Goal: Task Accomplishment & Management: Use online tool/utility

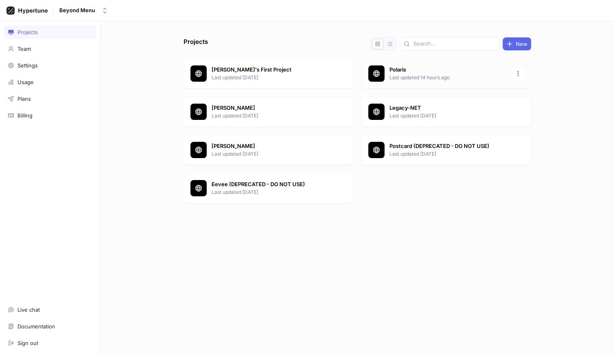
click at [404, 74] on p "Last updated 14 hours ago" at bounding box center [448, 77] width 118 height 7
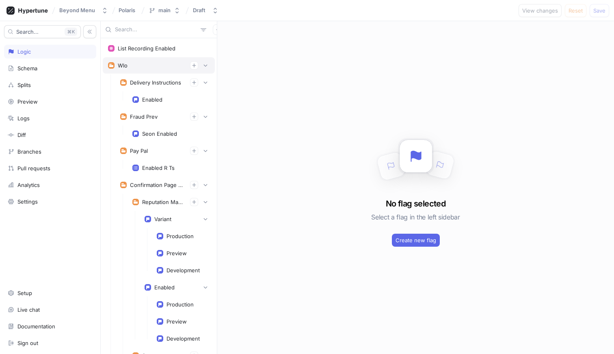
click at [208, 61] on div "Wlo" at bounding box center [159, 65] width 112 height 16
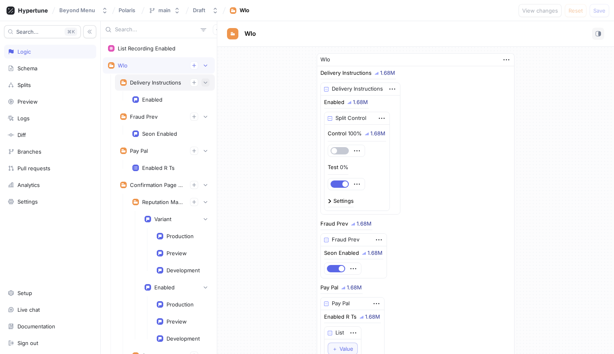
scroll to position [19, 0]
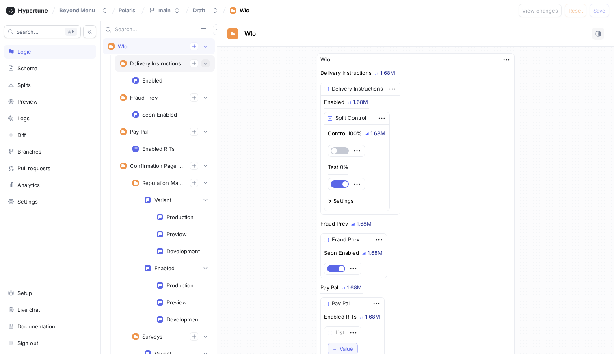
click at [206, 65] on icon "button" at bounding box center [205, 63] width 5 height 5
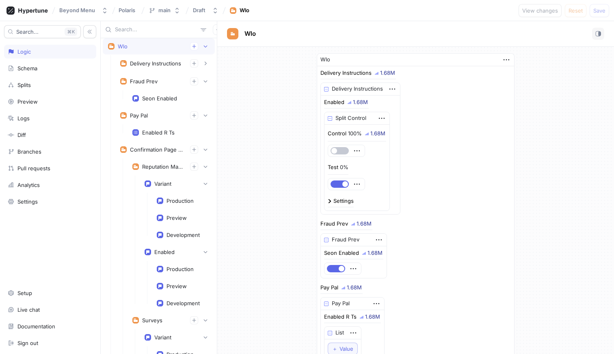
click at [210, 47] on div "Wlo" at bounding box center [159, 46] width 112 height 16
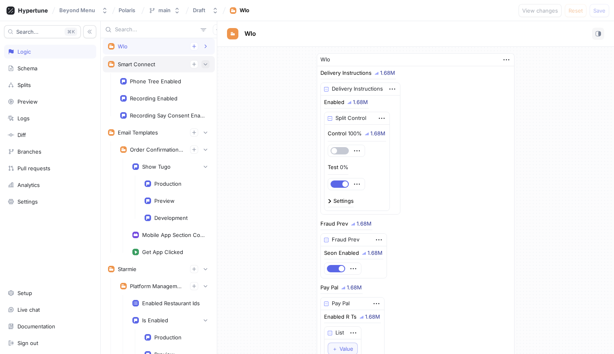
click at [205, 61] on button "button" at bounding box center [205, 64] width 8 height 8
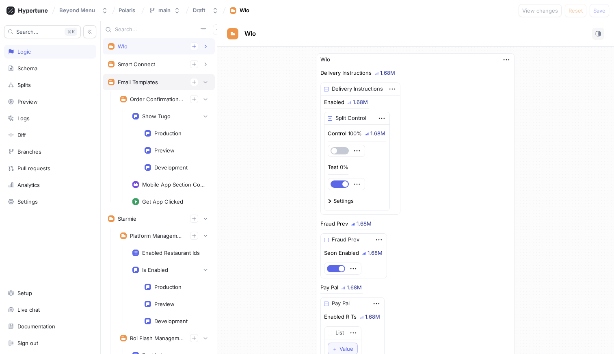
click at [205, 75] on div "Email Templates" at bounding box center [159, 82] width 112 height 16
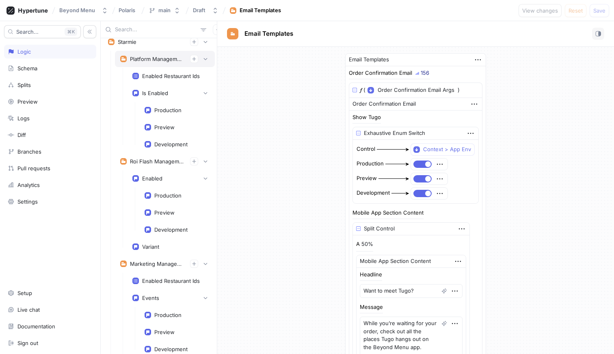
type textarea "x"
click at [169, 262] on div "Marketing Management" at bounding box center [157, 263] width 54 height 6
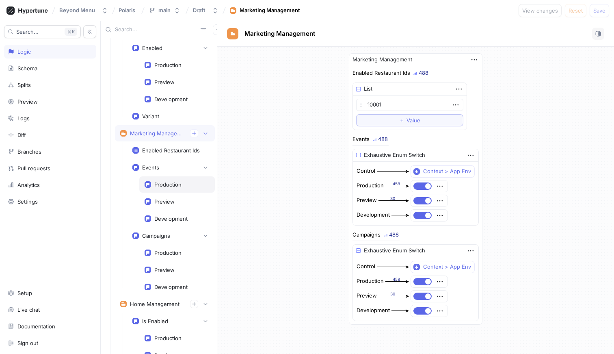
scroll to position [311, 0]
